Goal: Navigation & Orientation: Find specific page/section

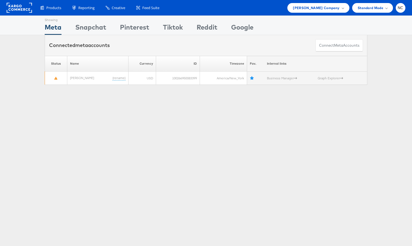
click at [329, 2] on div "Products Product Catalogs Enhance Your Product Catalog, Map Them to Publishers,…" at bounding box center [206, 7] width 412 height 15
click at [326, 7] on span "[PERSON_NAME] Company" at bounding box center [316, 8] width 47 height 6
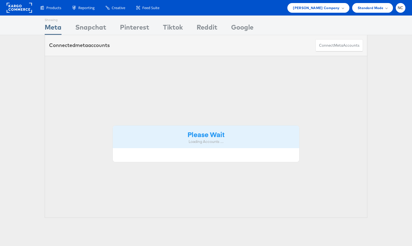
click at [320, 7] on span "[PERSON_NAME] Company" at bounding box center [316, 8] width 47 height 6
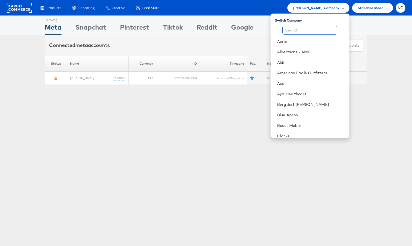
click at [303, 31] on input "text" at bounding box center [309, 30] width 55 height 9
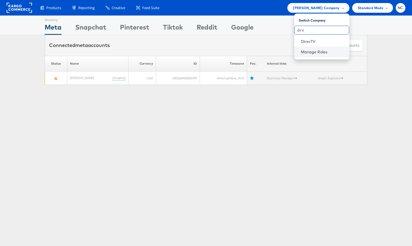
type input "dire"
click at [308, 48] on div "Manage Roles" at bounding box center [321, 52] width 55 height 10
click at [308, 40] on link "DirecTV" at bounding box center [323, 42] width 44 height 6
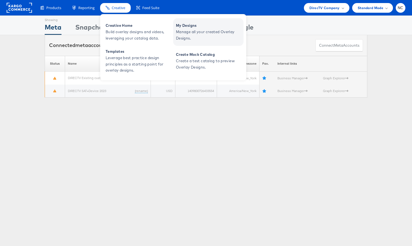
click at [199, 31] on span "Manage all your created Overlay Designs." at bounding box center [209, 35] width 66 height 13
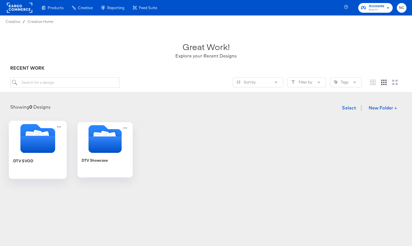
click at [33, 132] on icon "Folder" at bounding box center [29, 136] width 9 height 10
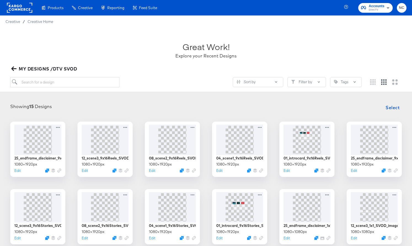
click at [11, 68] on button "MY DESIGNS /DTV SVOD" at bounding box center [44, 69] width 69 height 8
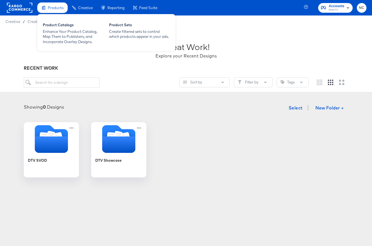
click at [57, 6] on span "Products" at bounding box center [56, 8] width 16 height 4
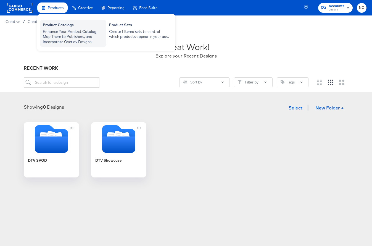
click at [56, 28] on div "Product Catalogs" at bounding box center [73, 25] width 61 height 7
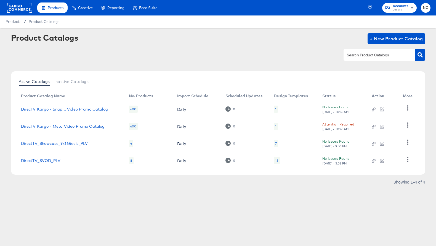
click at [70, 219] on div "Products Creative Reporting Feed Suite Accounts DirecTV NC Products / Product C…" at bounding box center [218, 123] width 436 height 246
